Goal: Find specific page/section: Find specific page/section

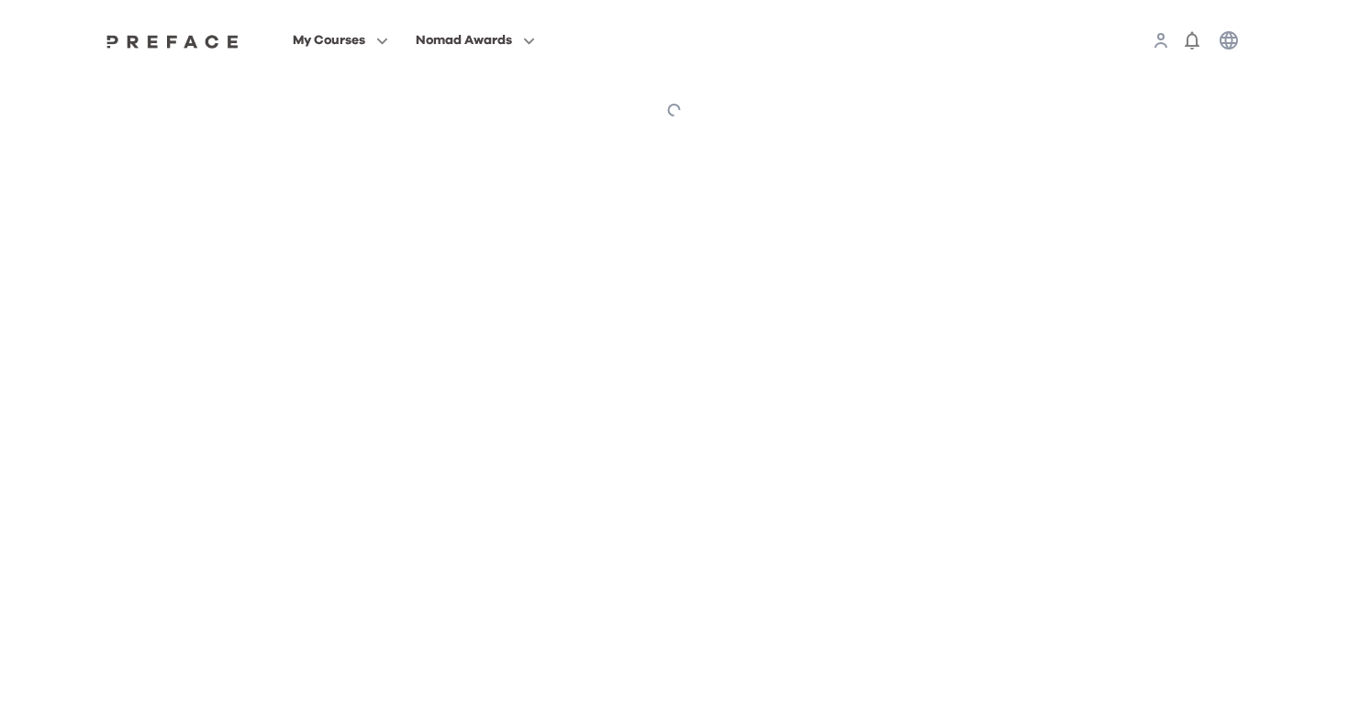
click at [245, 141] on html "My Courses Nomad Awards 0 Preface My Courses My Courses Notes Learning Progress…" at bounding box center [674, 70] width 1349 height 141
